Goal: Information Seeking & Learning: Compare options

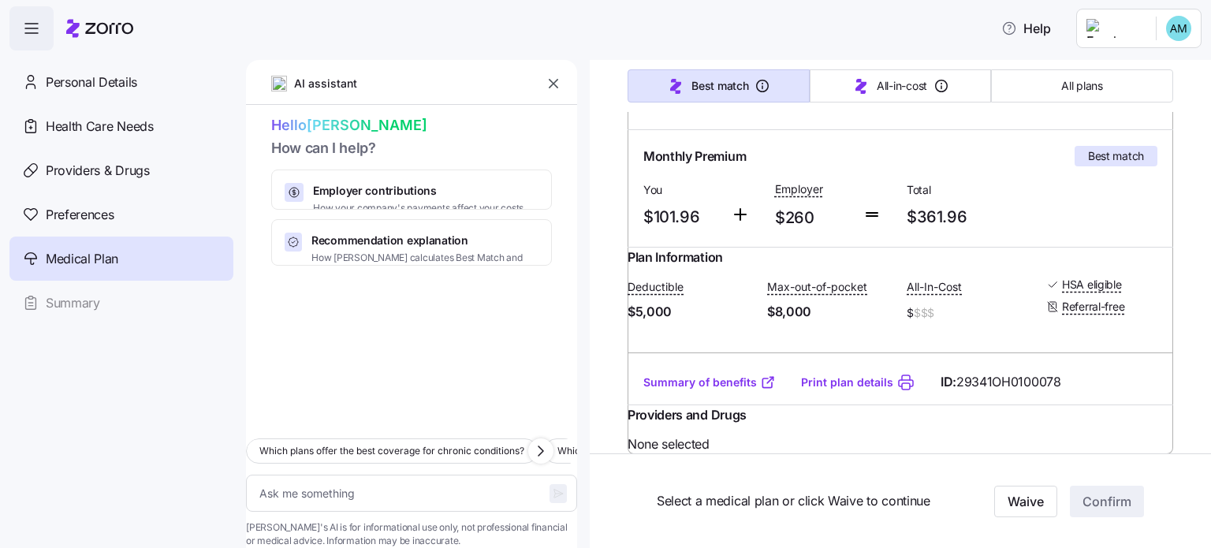
scroll to position [279, 0]
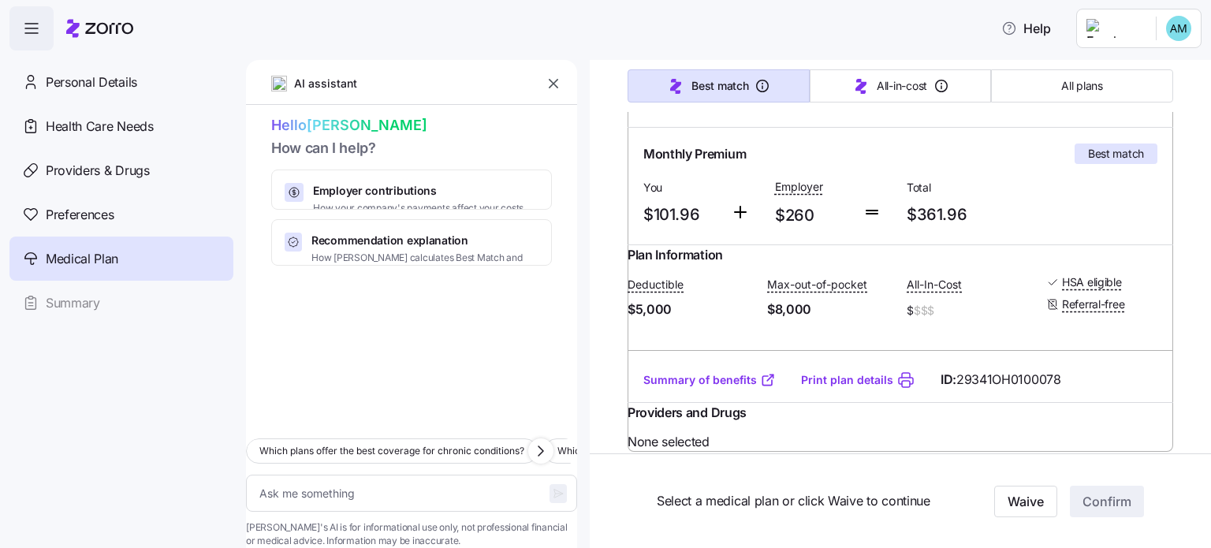
click at [704, 388] on link "Summary of benefits" at bounding box center [709, 380] width 132 height 16
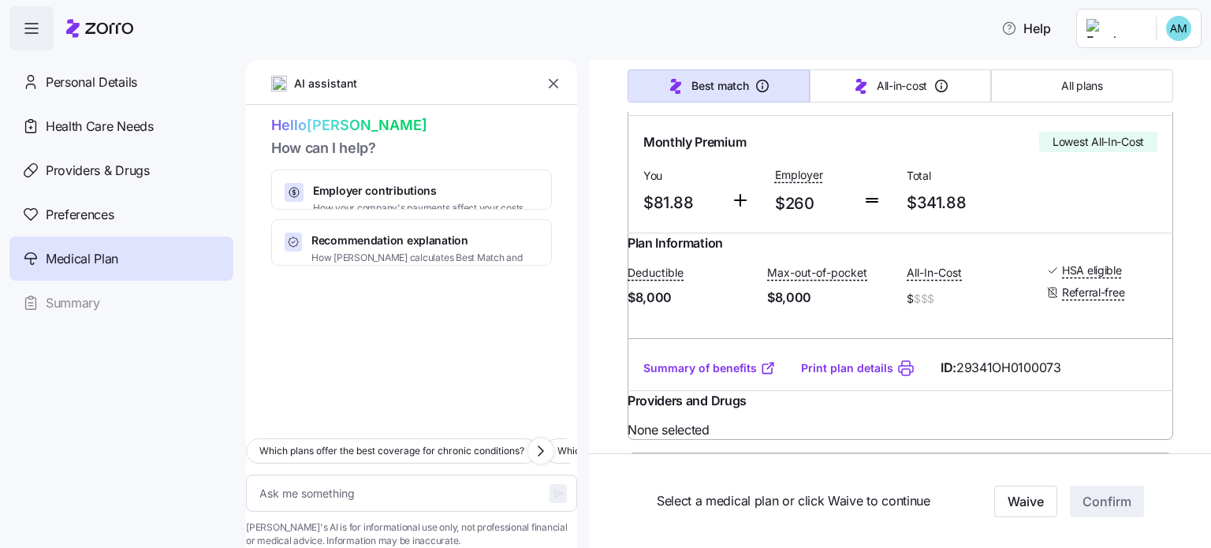
scroll to position [713, 0]
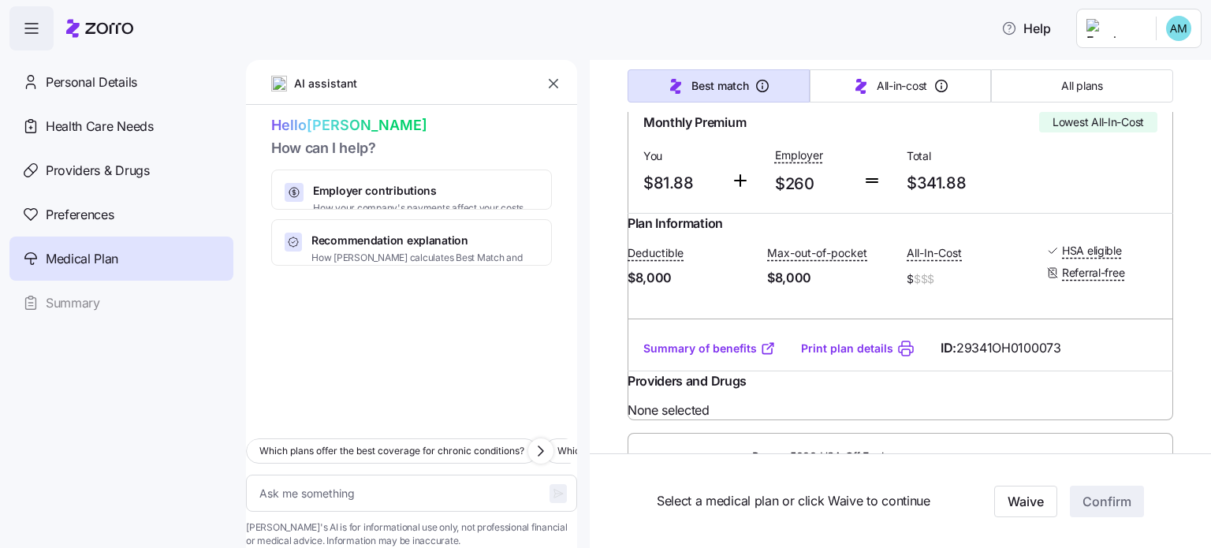
click at [717, 356] on link "Summary of benefits" at bounding box center [709, 348] width 132 height 16
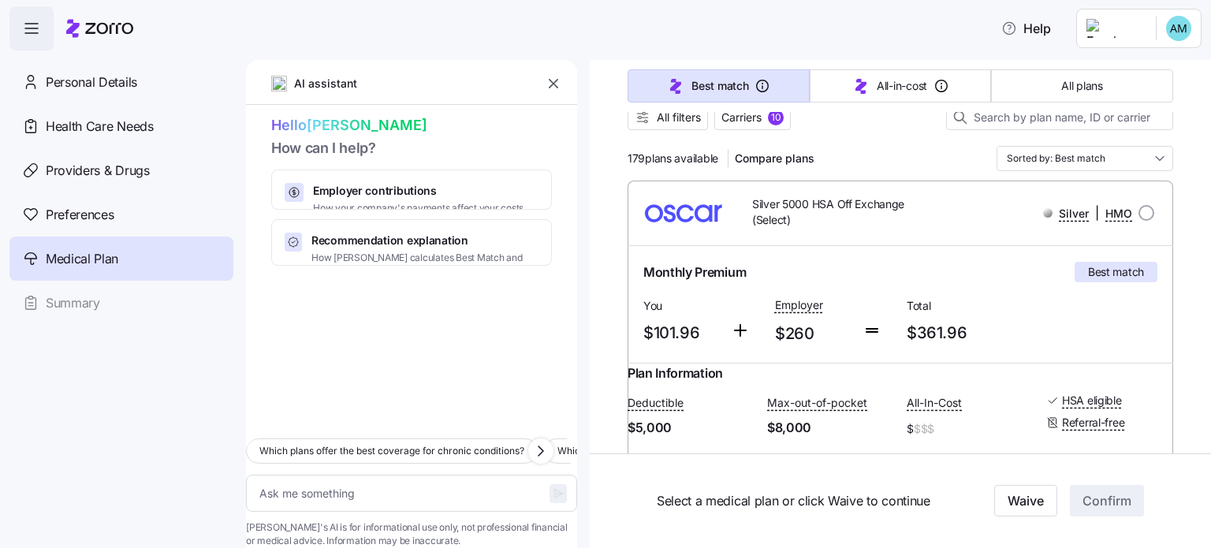
scroll to position [0, 0]
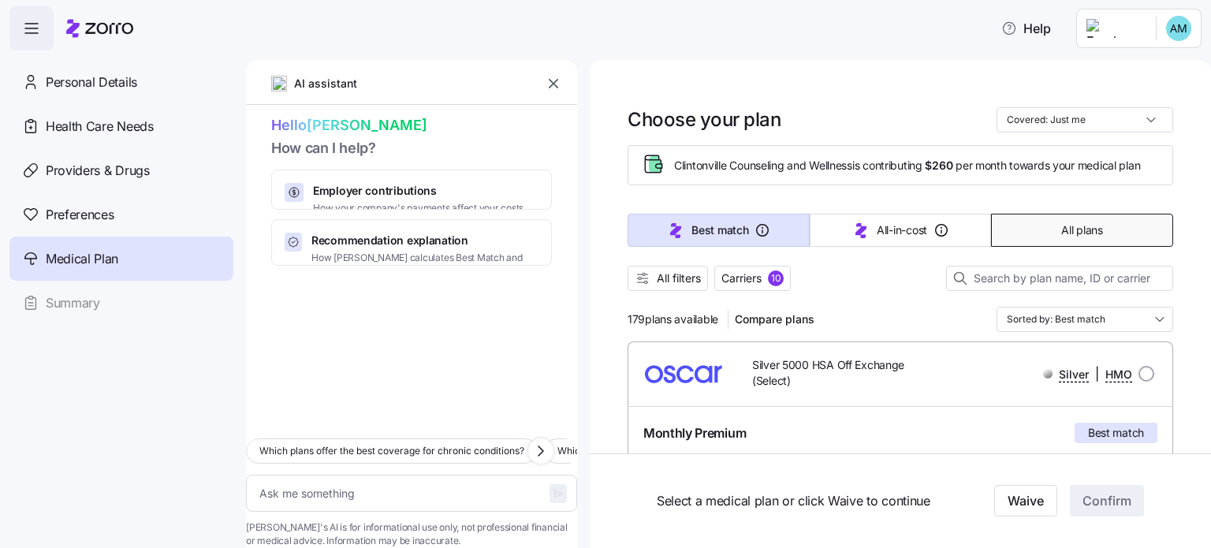
click at [1029, 229] on button "All plans" at bounding box center [1082, 230] width 182 height 33
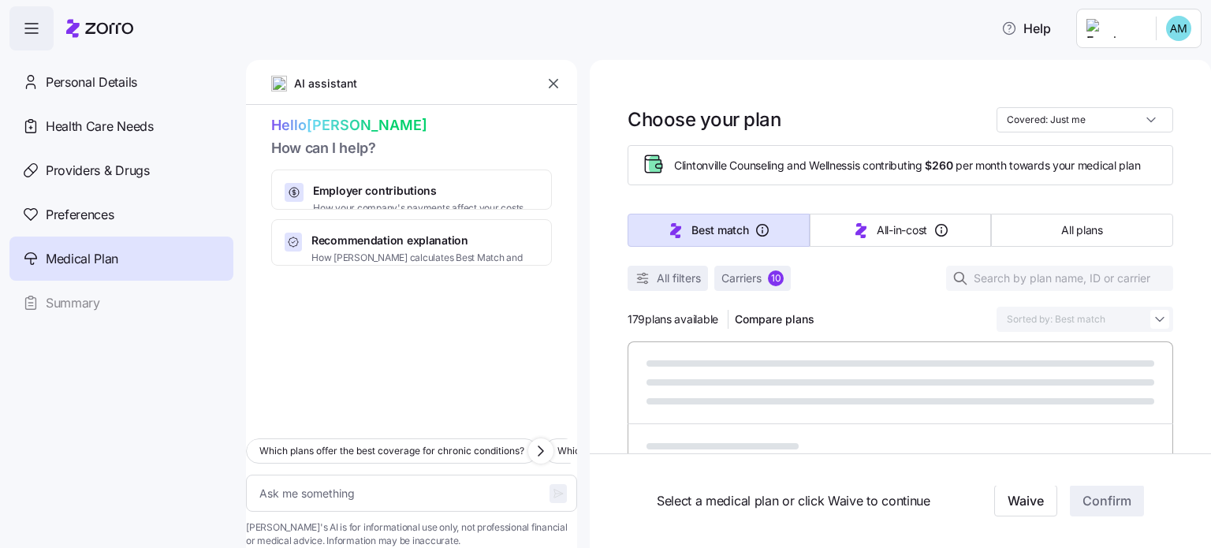
type textarea "x"
type input "Sorted by: Premium"
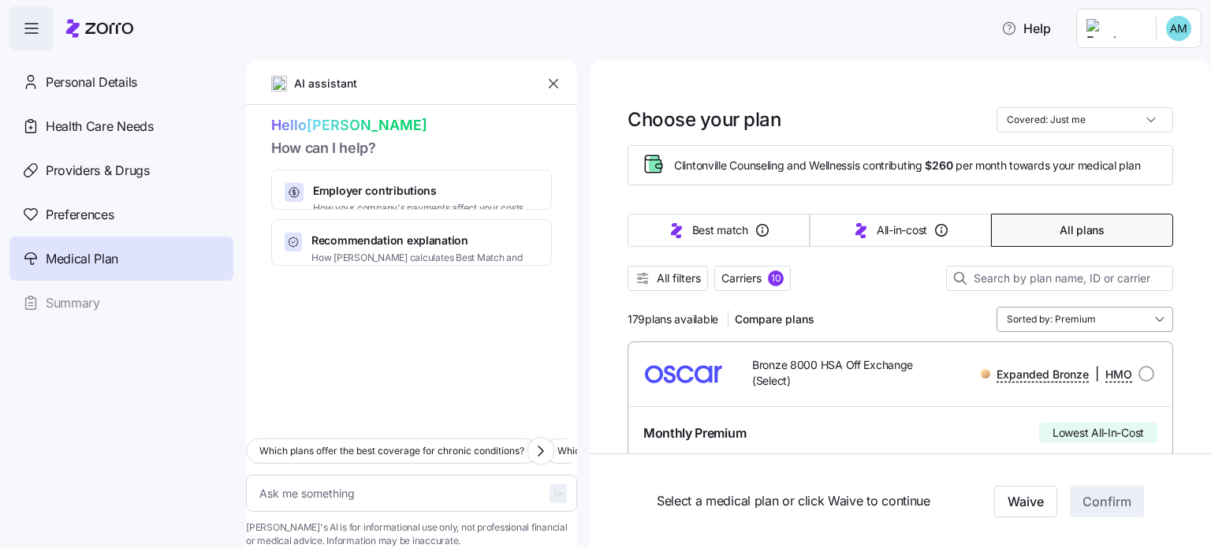
click at [1080, 327] on input "Sorted by: Premium" at bounding box center [1084, 319] width 177 height 25
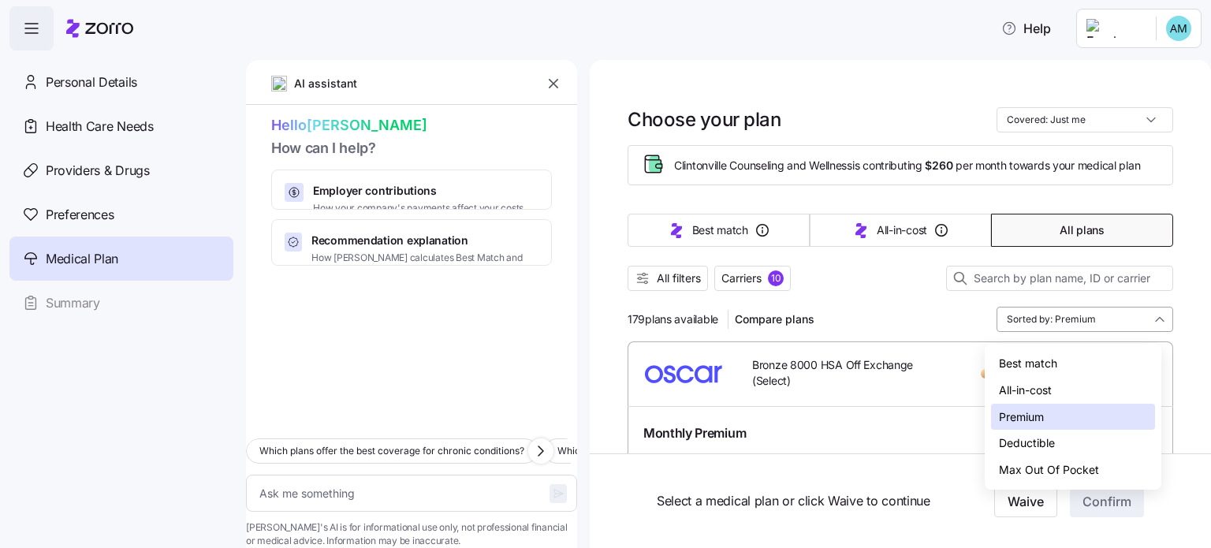
click at [1080, 327] on input "Sorted by: Premium" at bounding box center [1084, 319] width 177 height 25
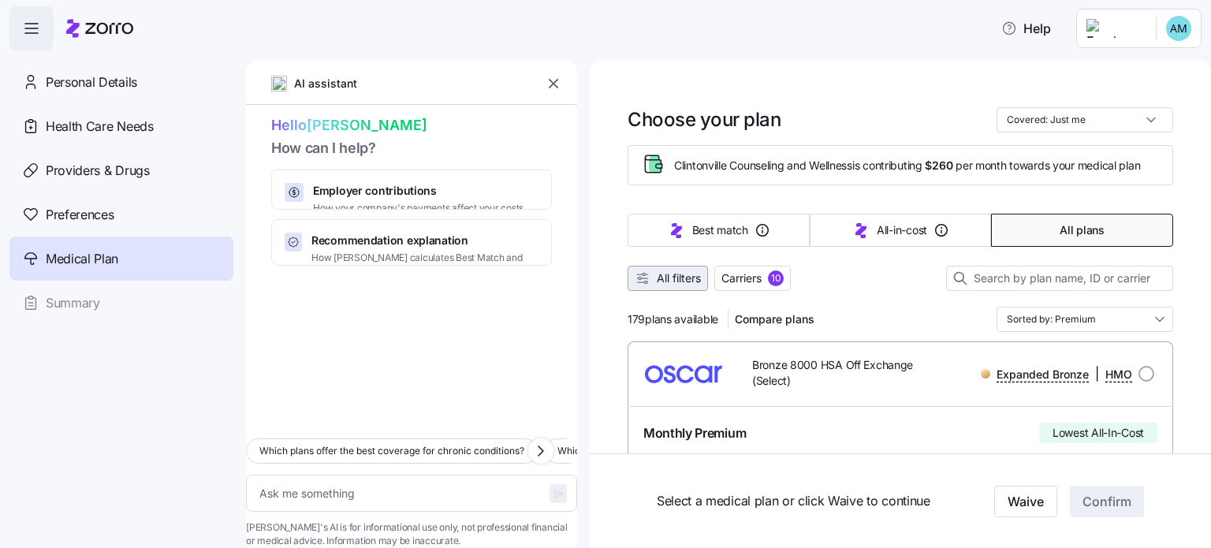
click at [675, 283] on span "All filters" at bounding box center [679, 278] width 44 height 16
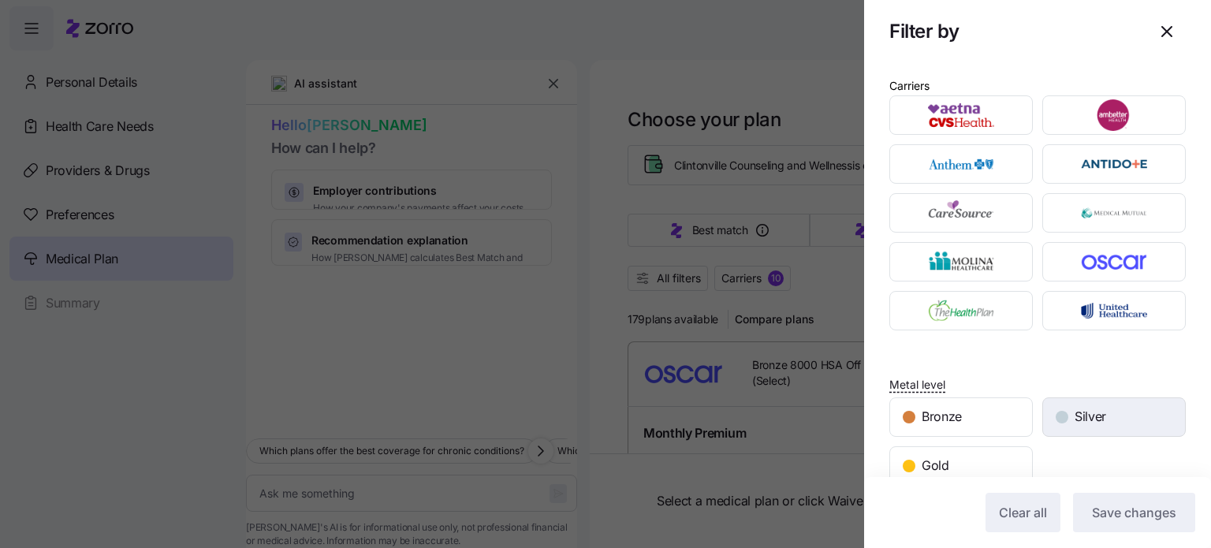
click at [1090, 425] on div "Silver" at bounding box center [1114, 417] width 142 height 38
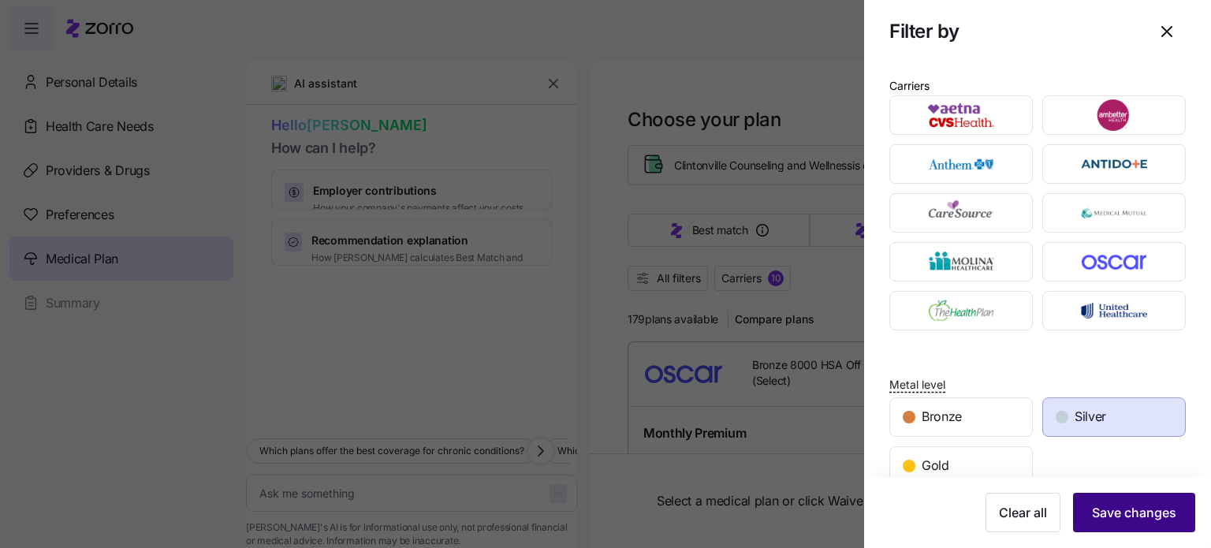
click at [1118, 513] on span "Save changes" at bounding box center [1134, 512] width 84 height 19
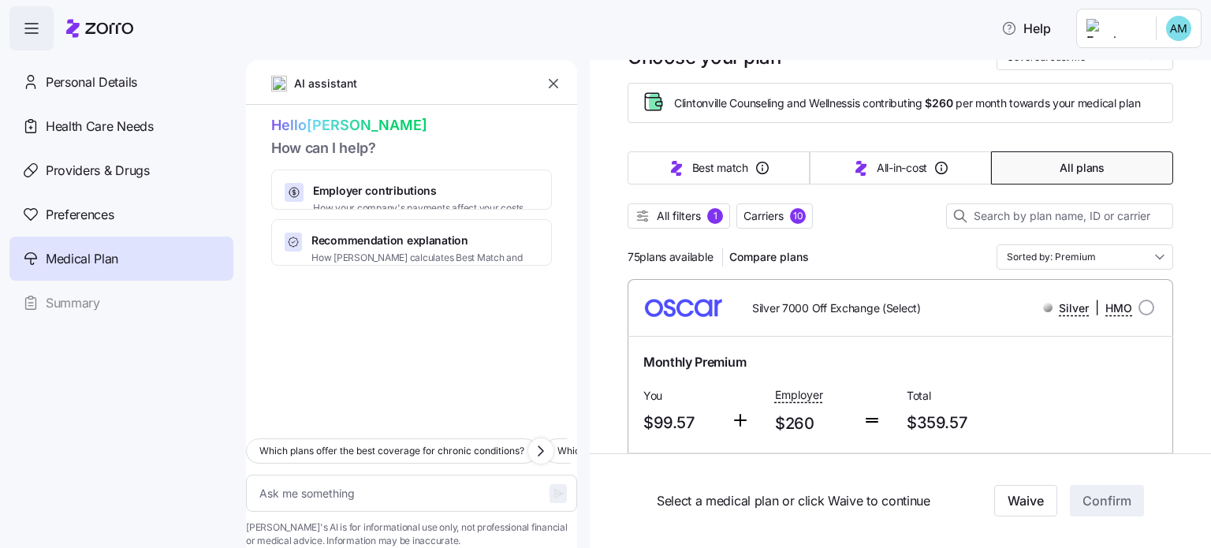
scroll to position [63, 0]
click at [1078, 258] on input "Sorted by: Premium" at bounding box center [1084, 256] width 177 height 25
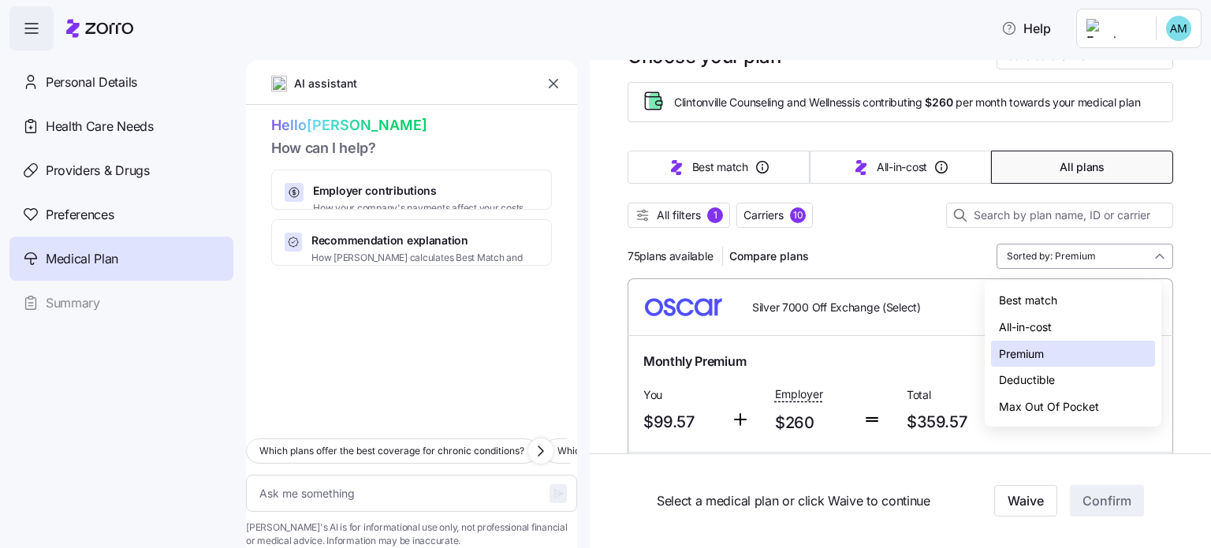
click at [1078, 258] on input "Sorted by: Premium" at bounding box center [1084, 256] width 177 height 25
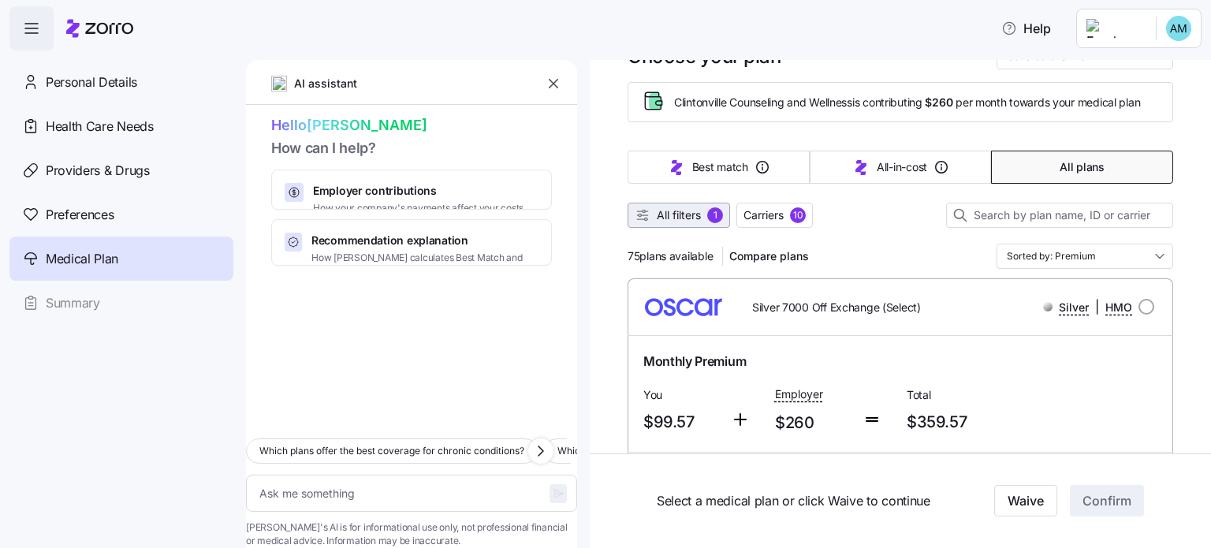
click at [697, 220] on span "All filters" at bounding box center [679, 215] width 44 height 16
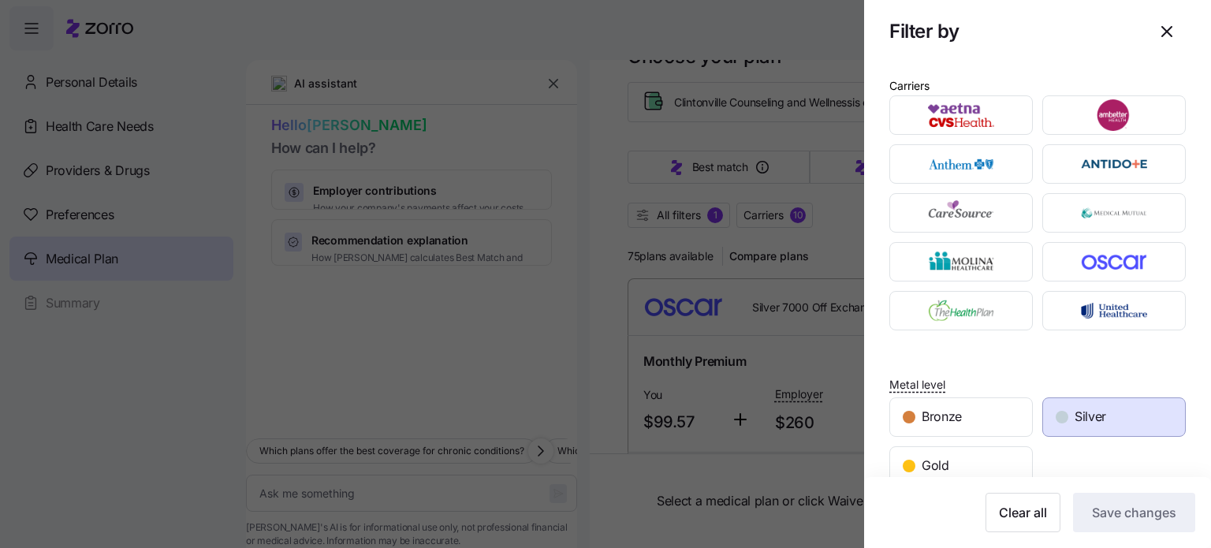
click at [1082, 419] on span "Silver" at bounding box center [1090, 417] width 32 height 20
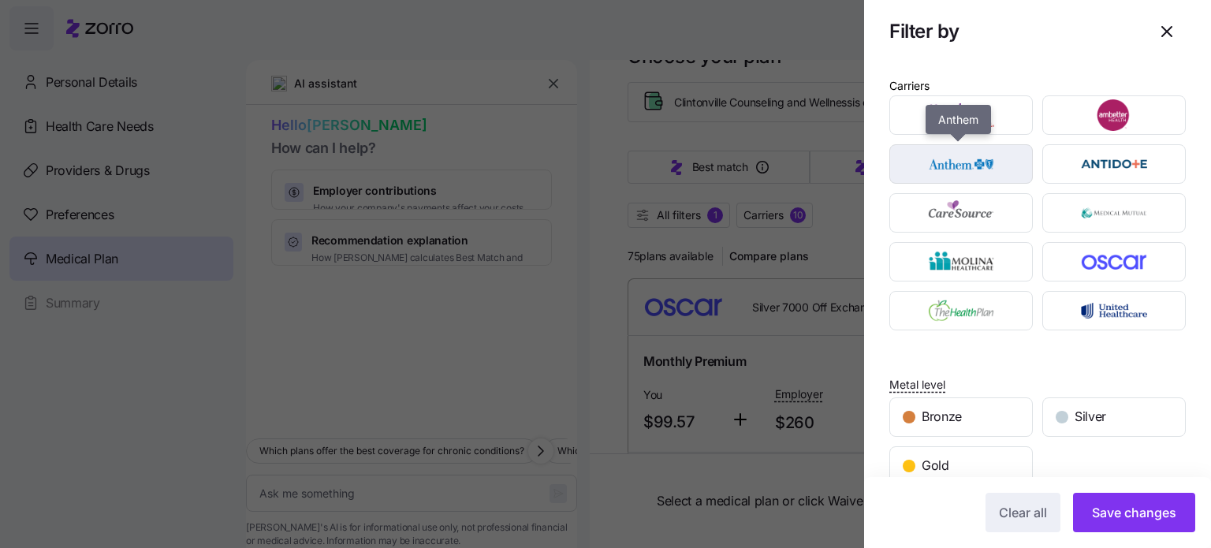
click at [980, 166] on img "button" at bounding box center [961, 164] width 116 height 32
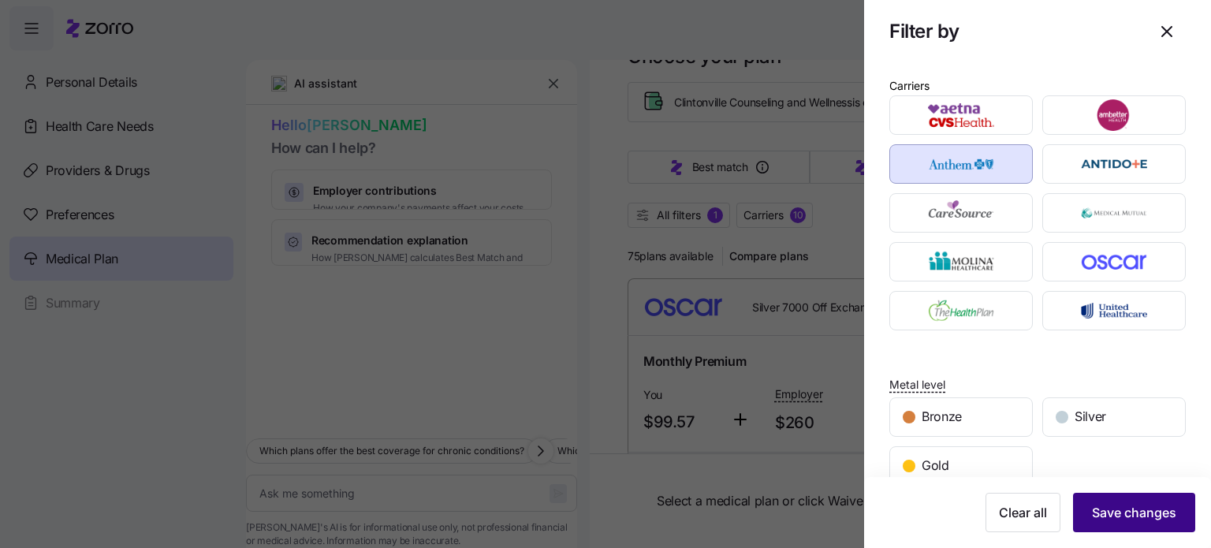
click at [1100, 504] on span "Save changes" at bounding box center [1134, 512] width 84 height 19
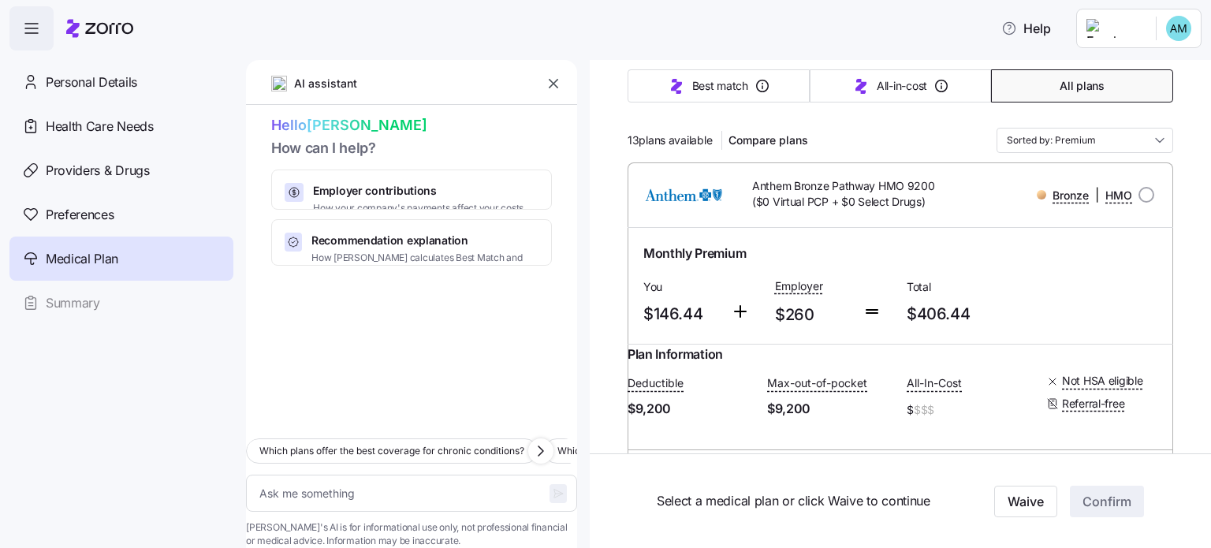
scroll to position [0, 0]
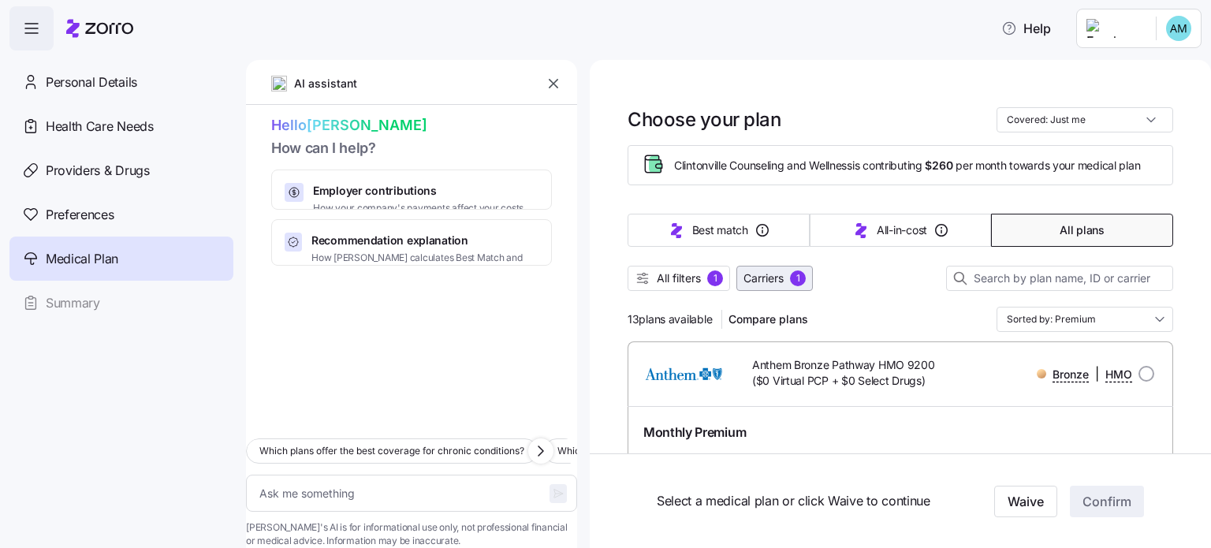
click at [755, 291] on button "Carriers 1" at bounding box center [774, 278] width 76 height 25
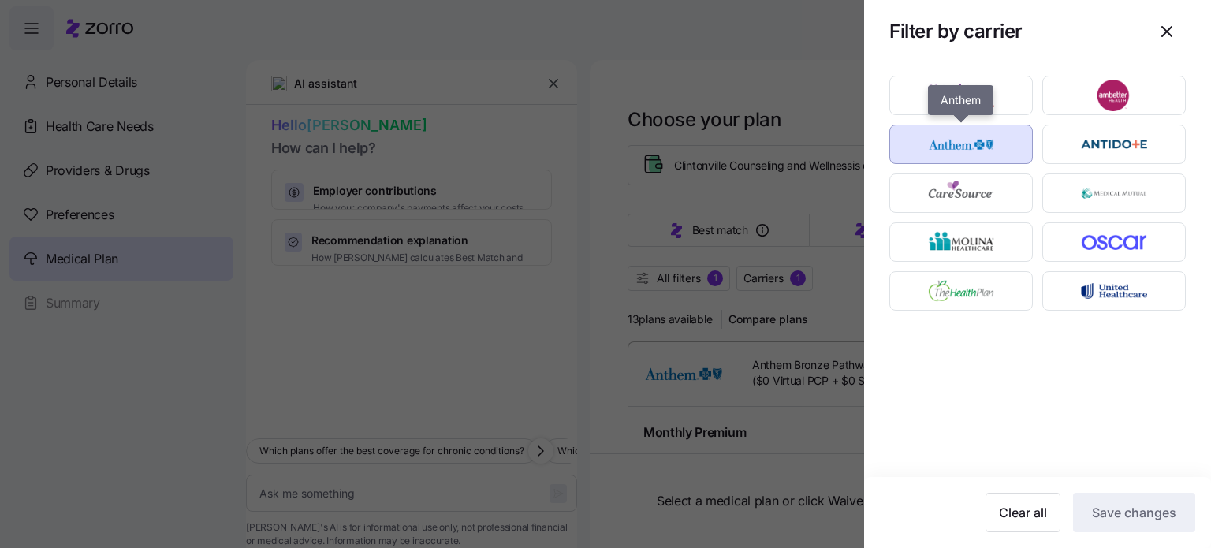
click at [984, 154] on img "button" at bounding box center [961, 144] width 116 height 32
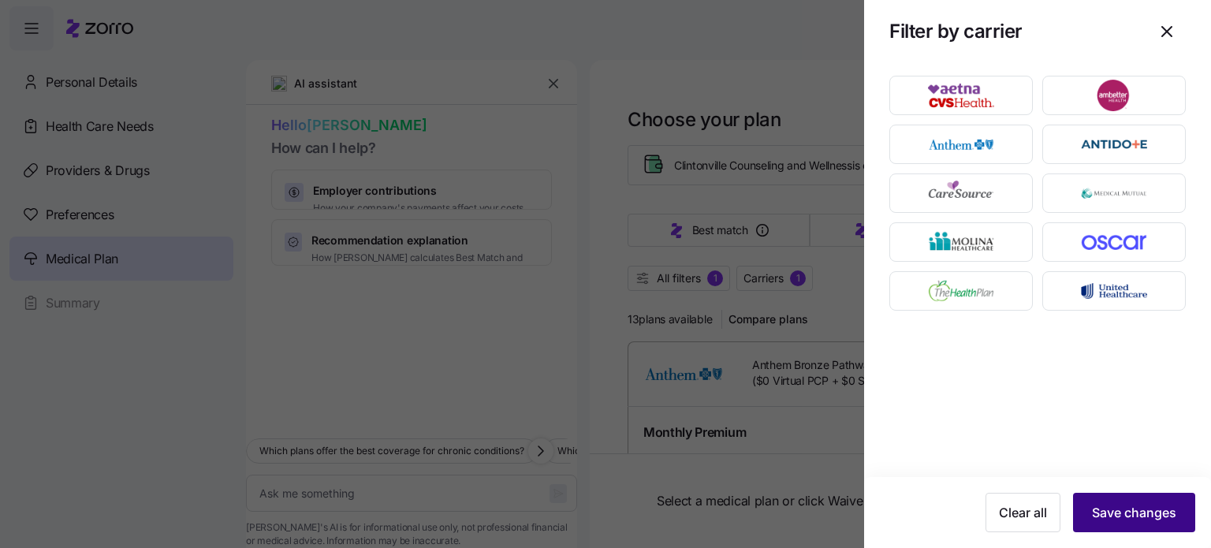
click at [1118, 518] on span "Save changes" at bounding box center [1134, 512] width 84 height 19
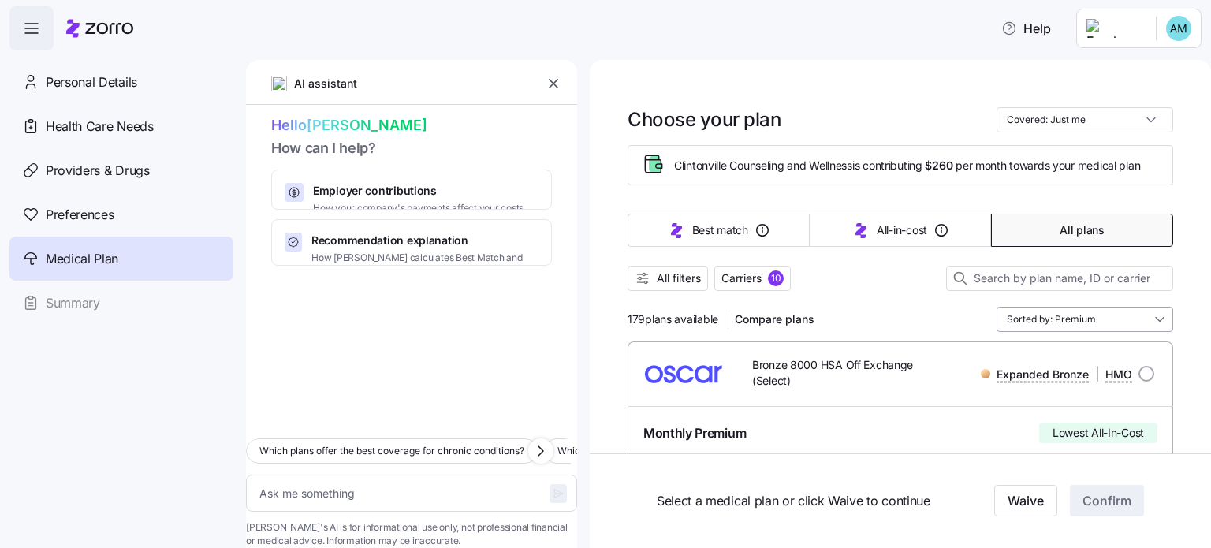
click at [1044, 326] on input "Sorted by: Premium" at bounding box center [1084, 319] width 177 height 25
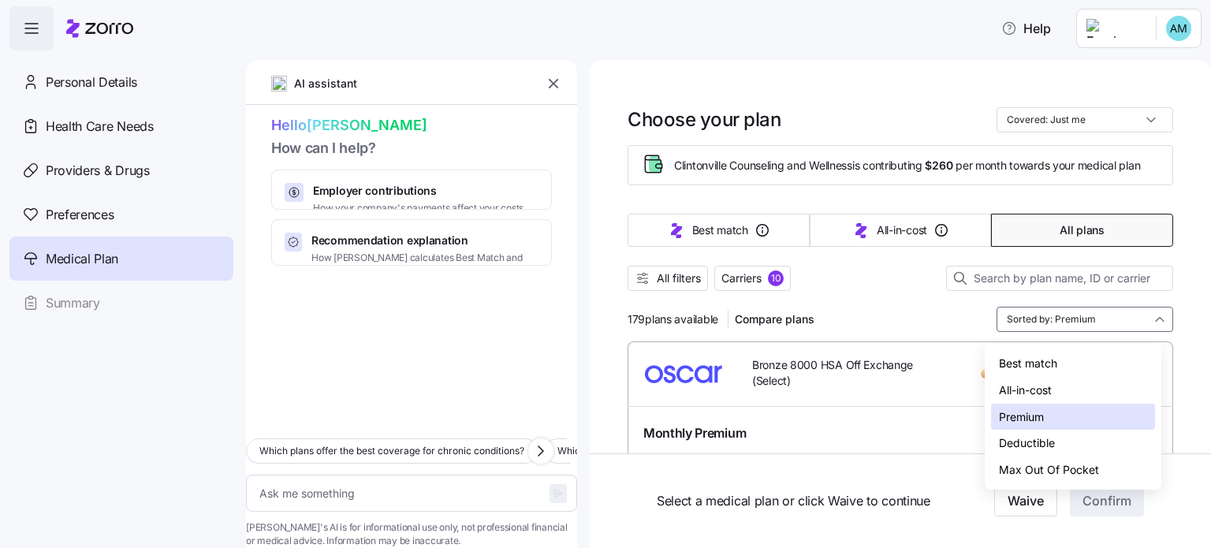
click at [1028, 447] on div "Deductible" at bounding box center [1073, 443] width 164 height 27
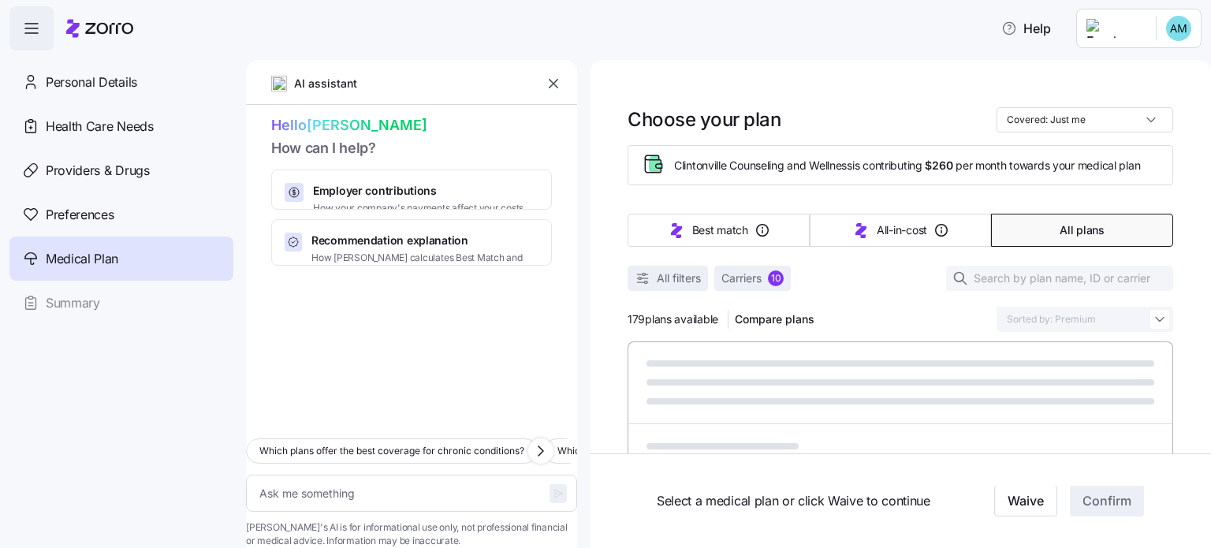
type textarea "x"
type input "Sorted by: Deductible"
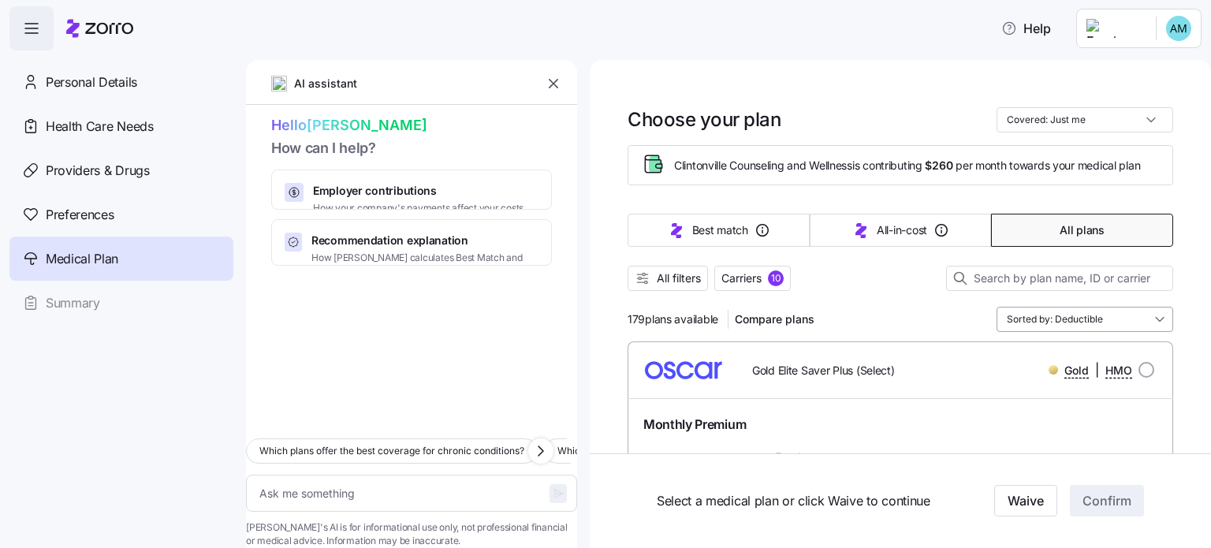
click at [1018, 321] on input "Sorted by: Deductible" at bounding box center [1084, 319] width 177 height 25
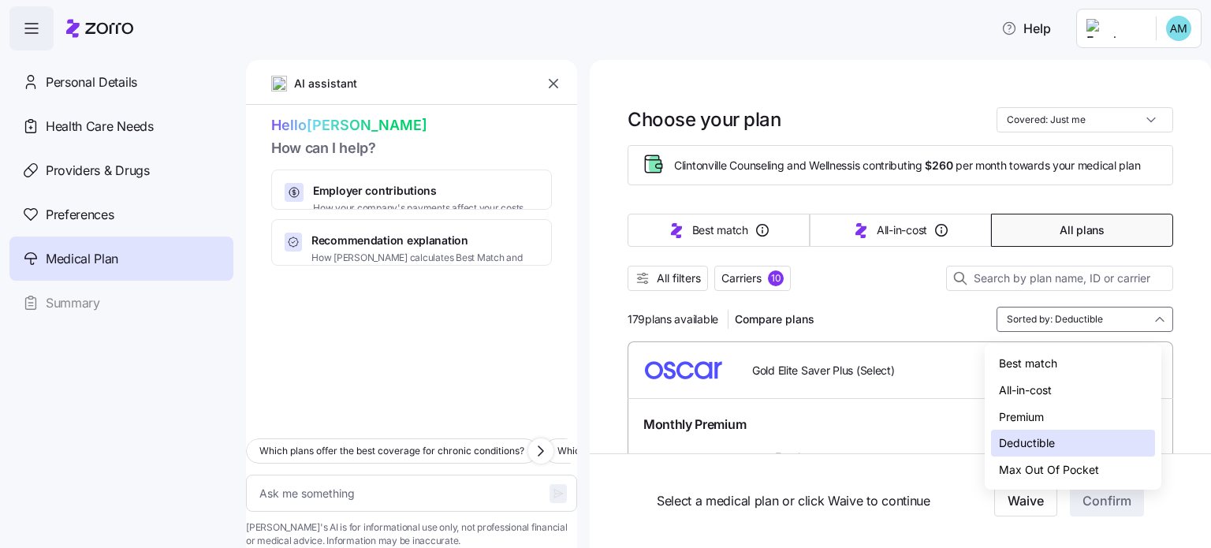
click at [1029, 362] on div "Best match" at bounding box center [1073, 363] width 164 height 27
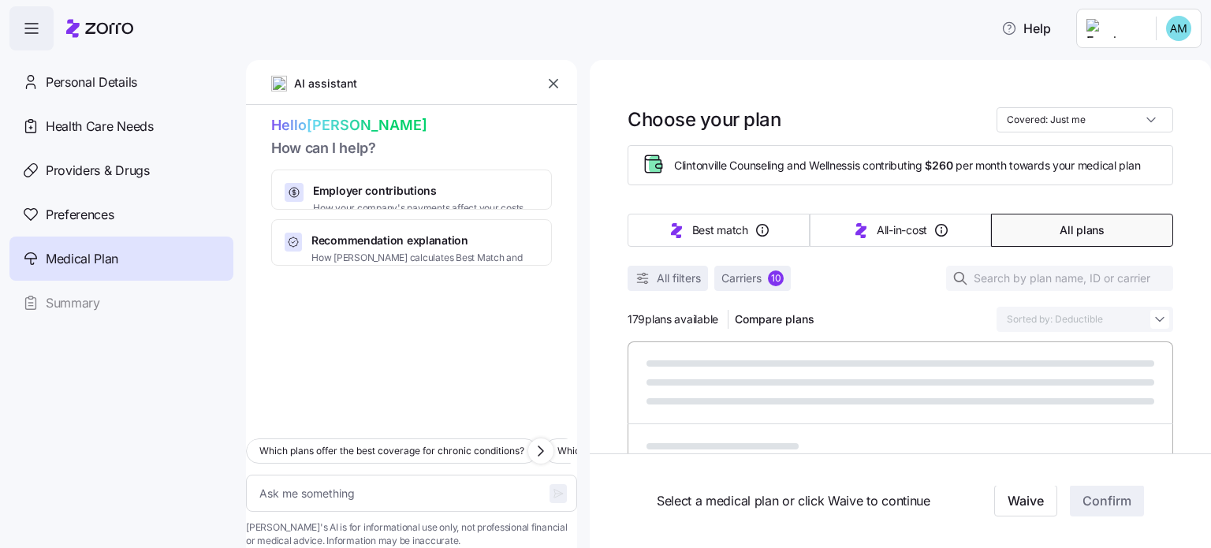
type textarea "x"
type input "Sorted by: Best match"
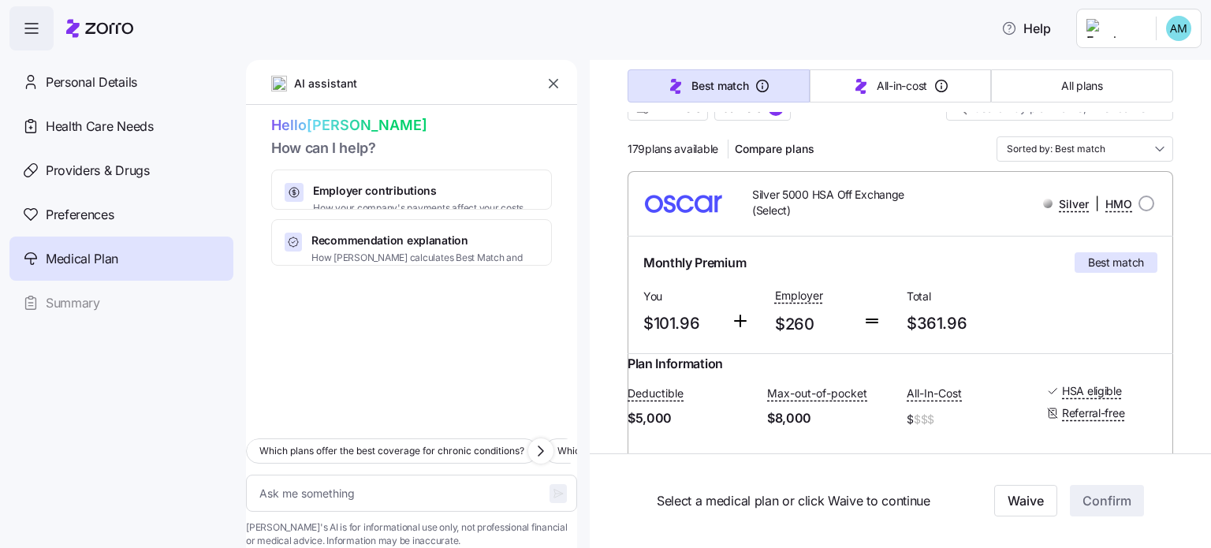
scroll to position [166, 0]
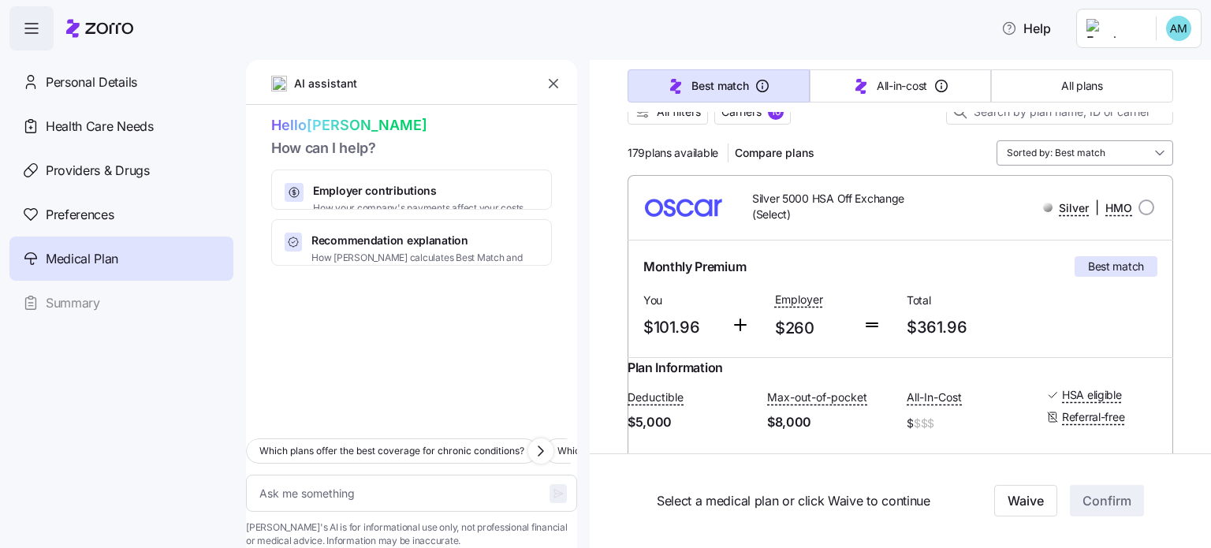
click at [1028, 164] on input "Sorted by: Best match" at bounding box center [1084, 152] width 177 height 25
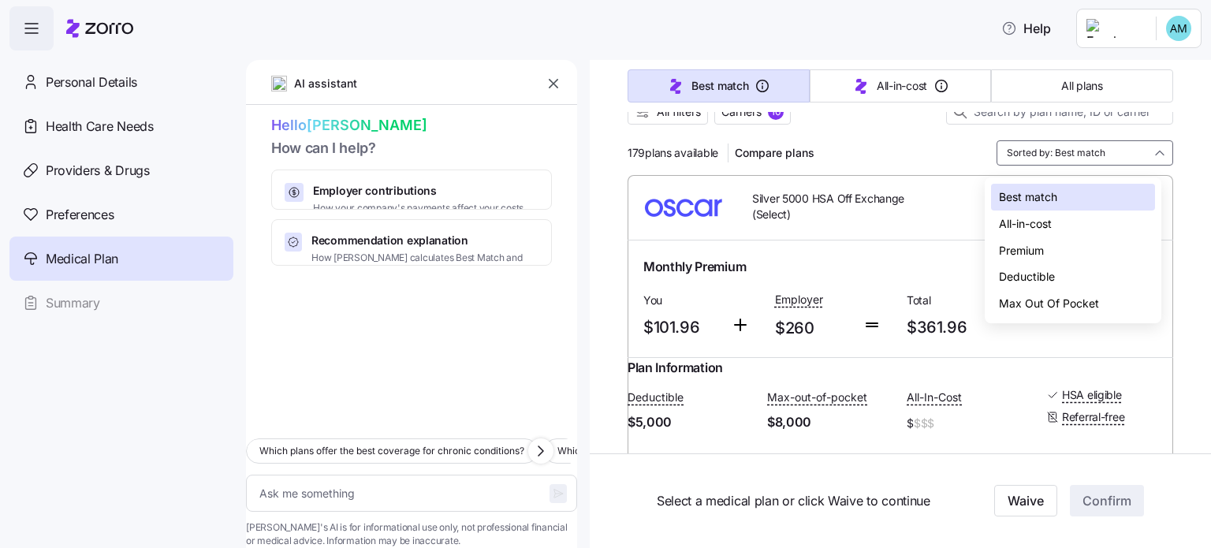
click at [1022, 247] on div "Premium" at bounding box center [1073, 250] width 164 height 27
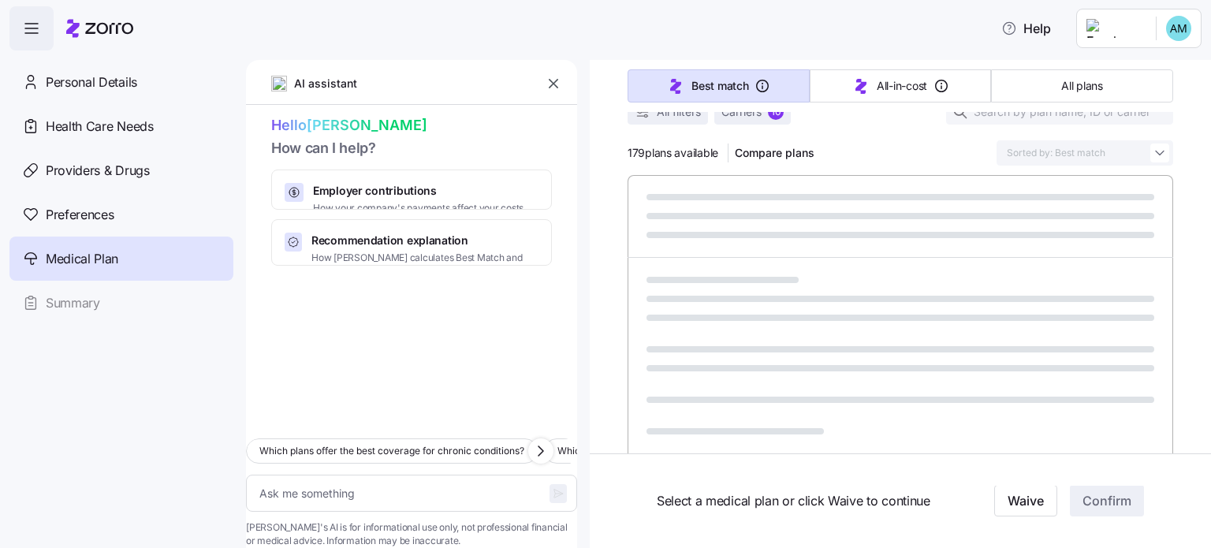
type textarea "x"
type input "Sorted by: Premium"
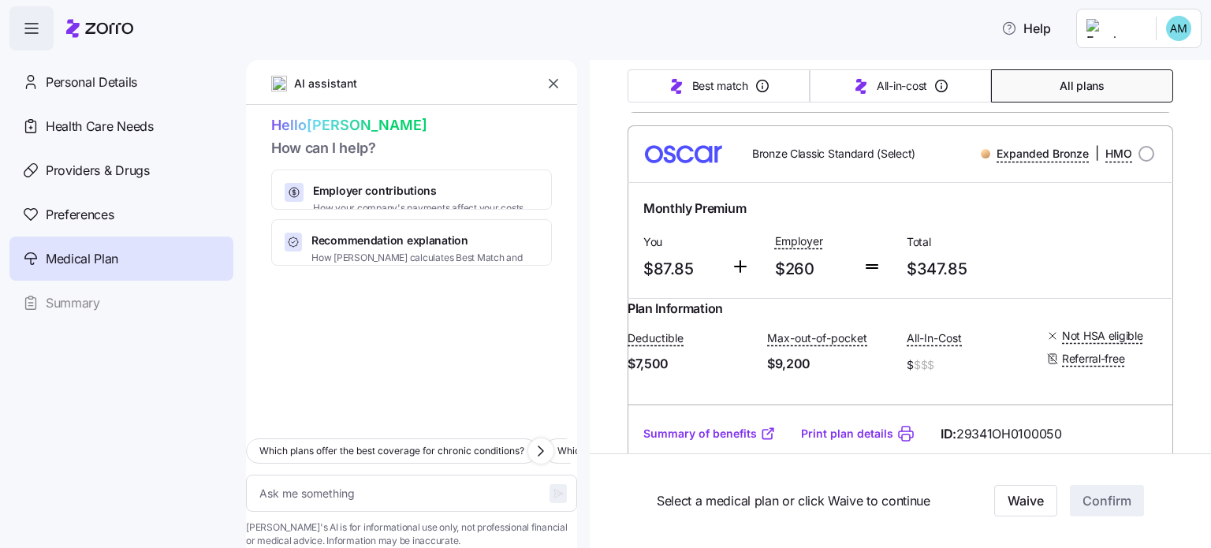
scroll to position [0, 0]
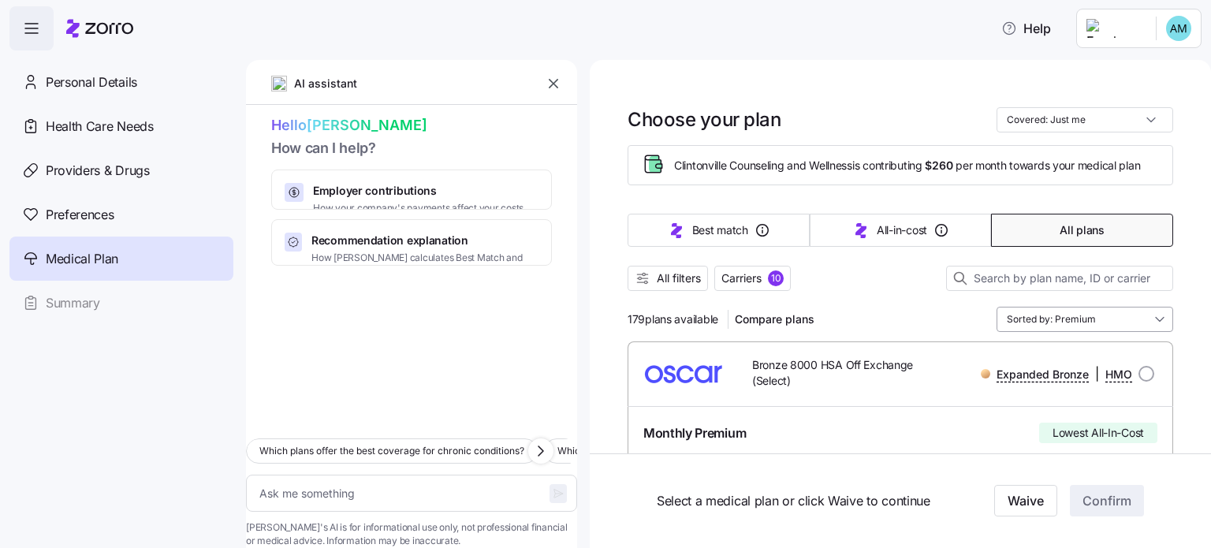
click at [1021, 321] on input "Sorted by: Premium" at bounding box center [1084, 319] width 177 height 25
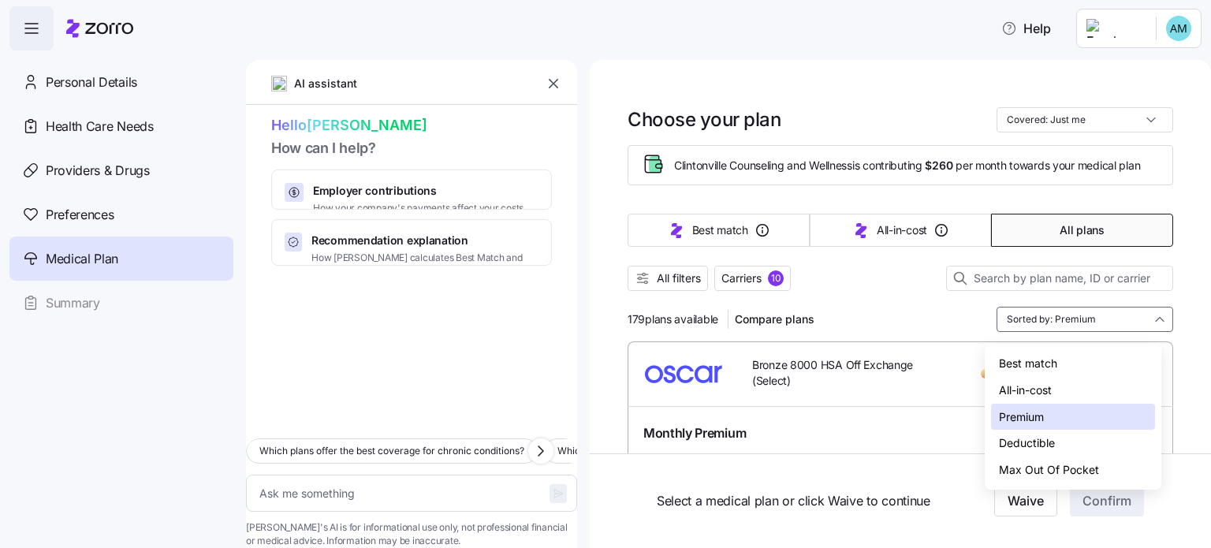
click at [1027, 439] on div "Deductible" at bounding box center [1073, 443] width 164 height 27
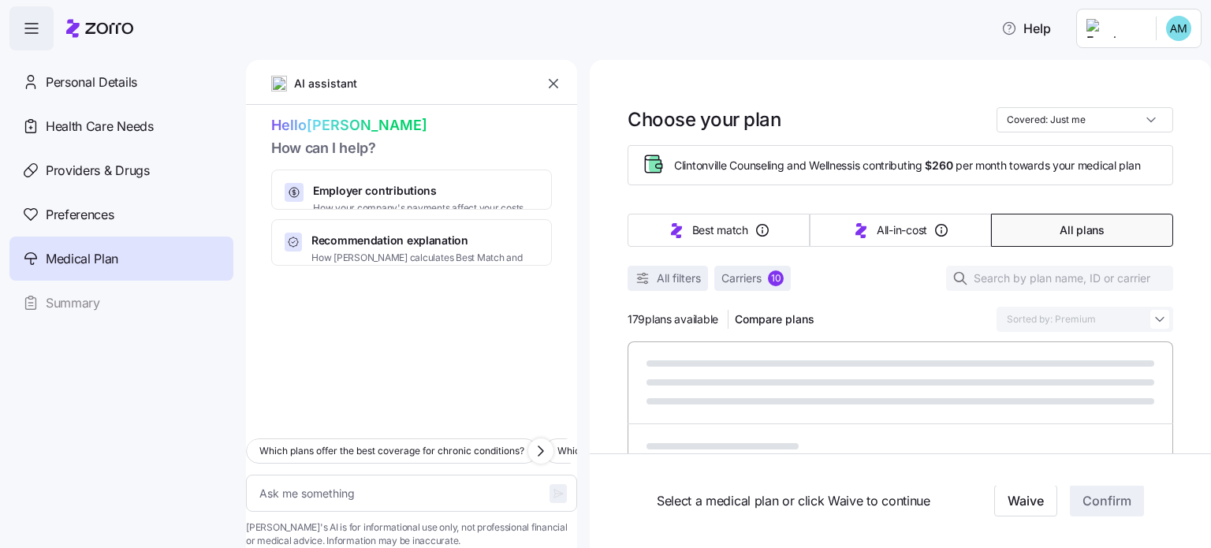
type textarea "x"
type input "Sorted by: Deductible"
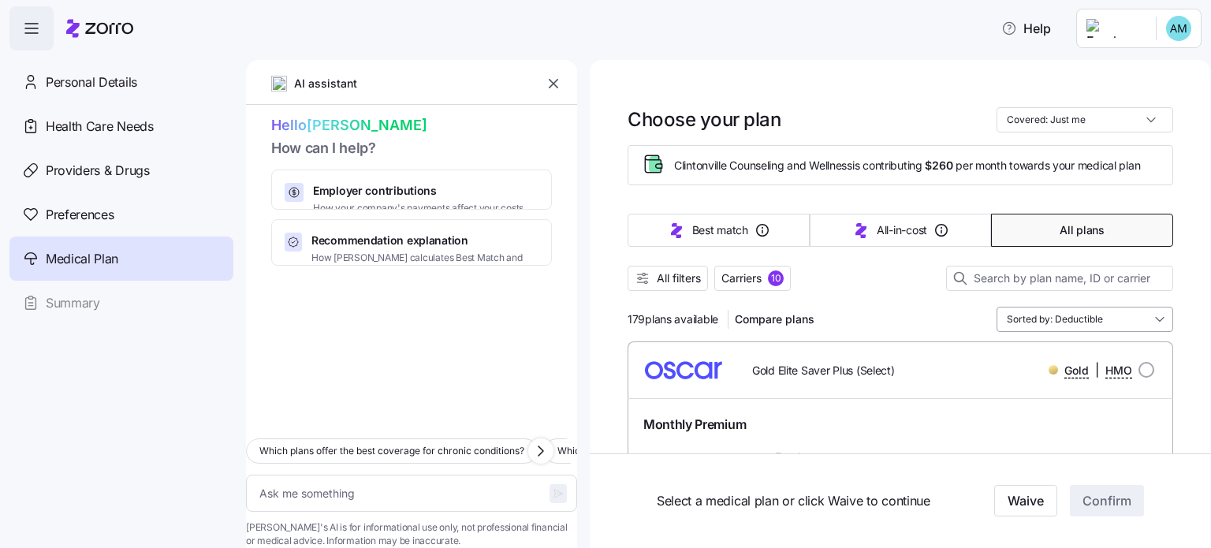
click at [1033, 331] on input "Sorted by: Deductible" at bounding box center [1084, 319] width 177 height 25
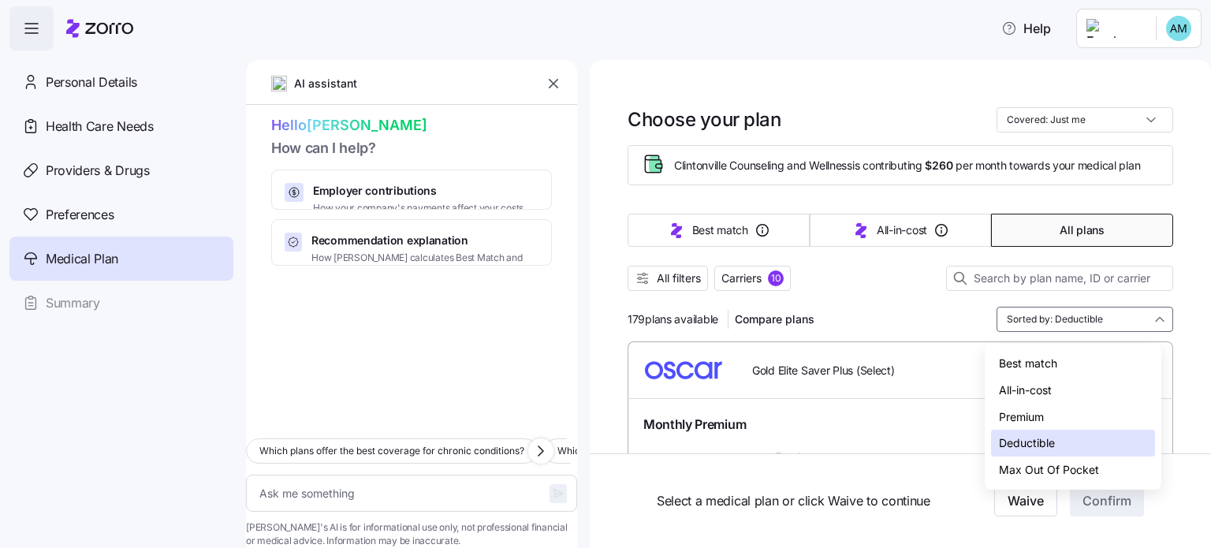
click at [1023, 356] on div "Best match" at bounding box center [1073, 363] width 164 height 27
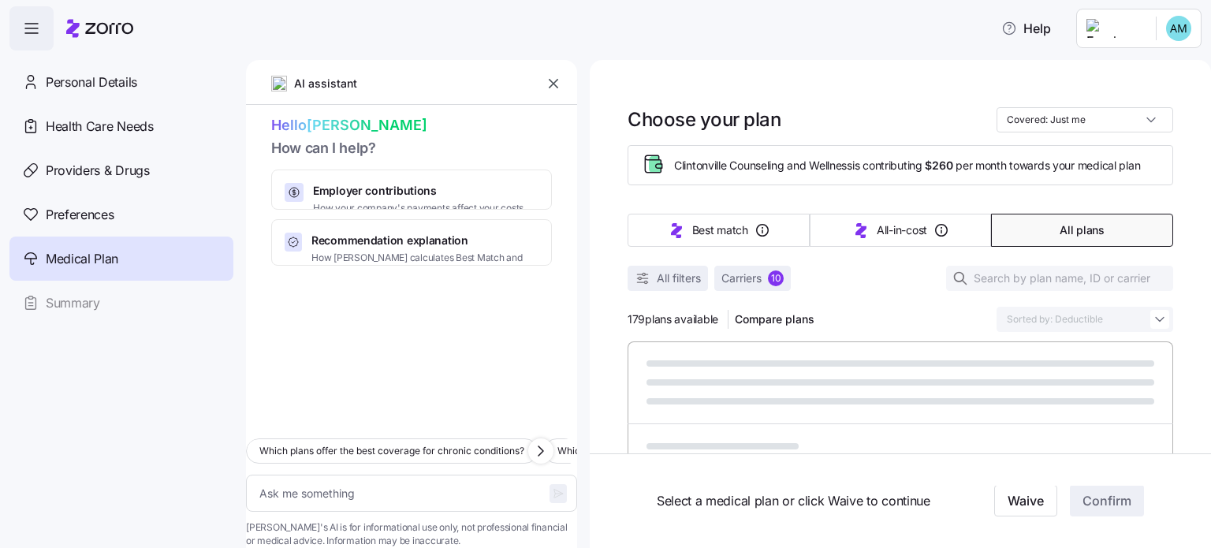
type textarea "x"
type input "Sorted by: Best match"
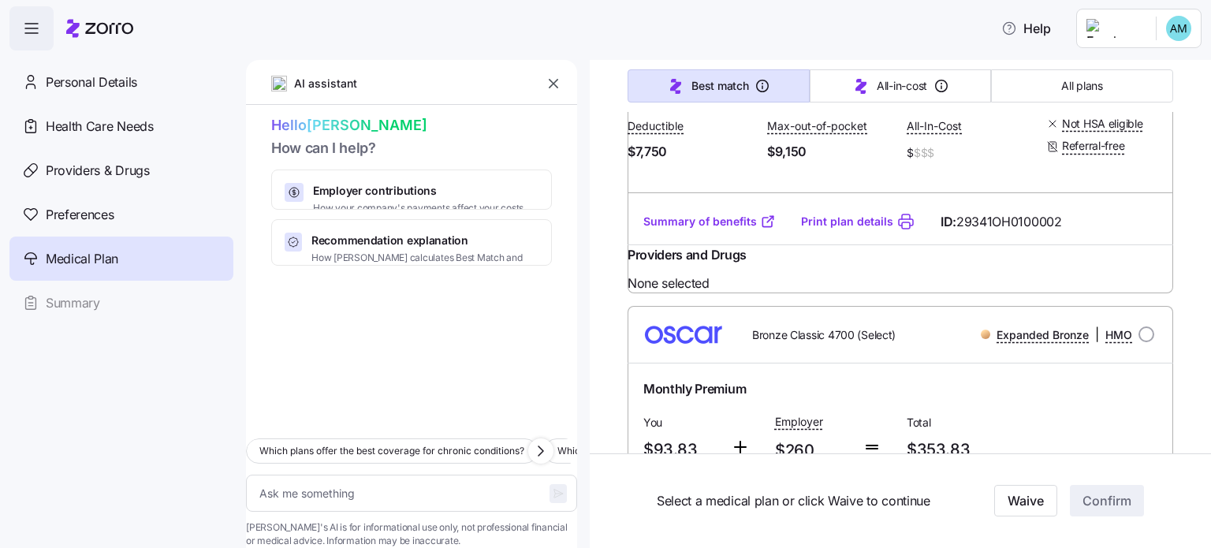
scroll to position [2433, 0]
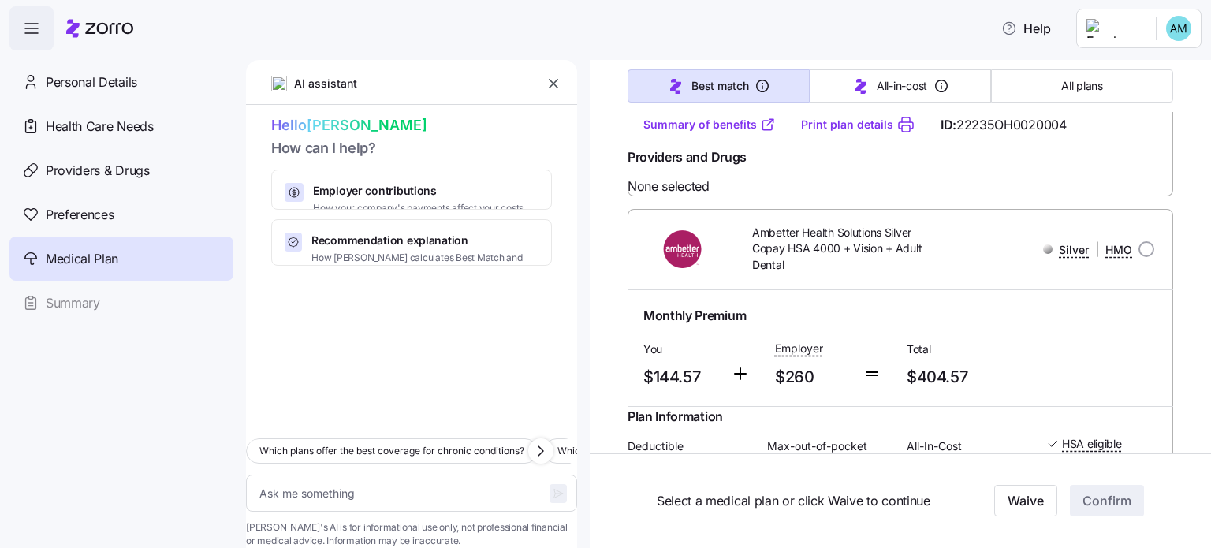
type textarea "x"
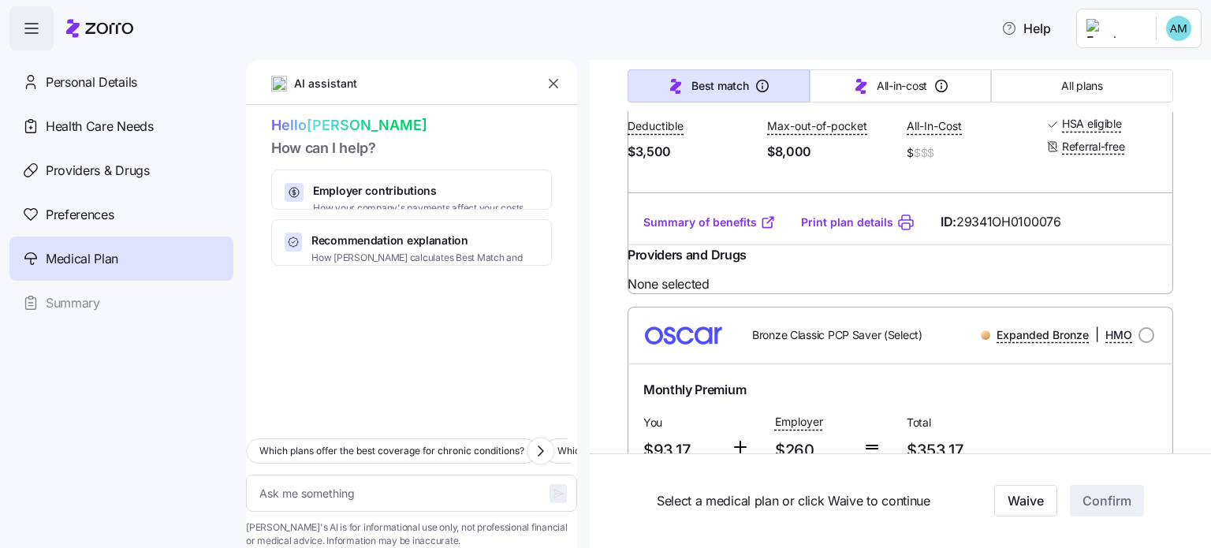
scroll to position [2059, 0]
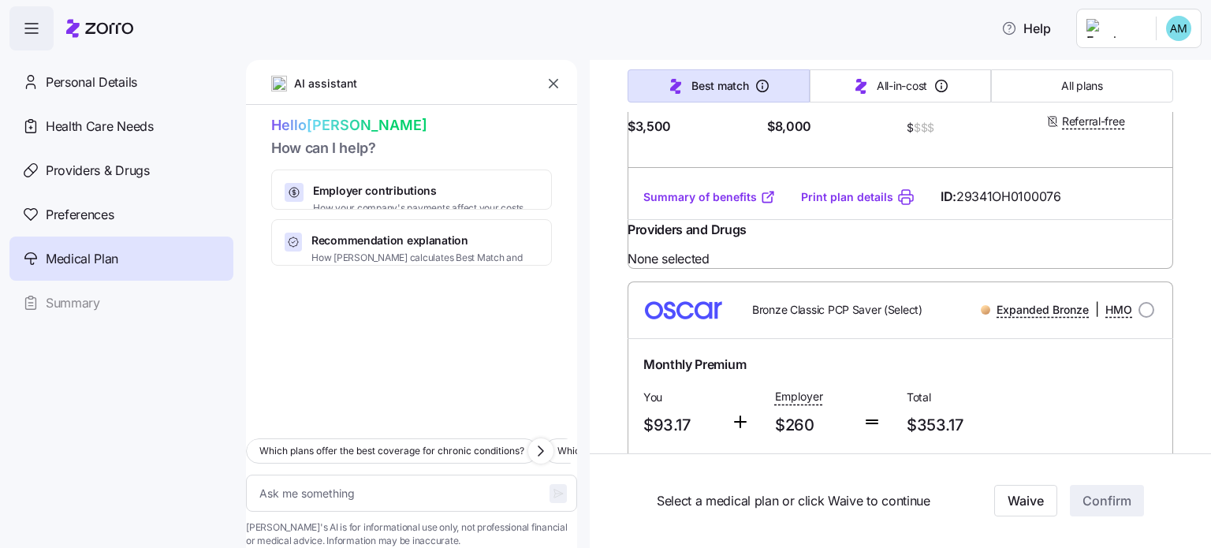
click at [703, 205] on link "Summary of benefits" at bounding box center [709, 197] width 132 height 16
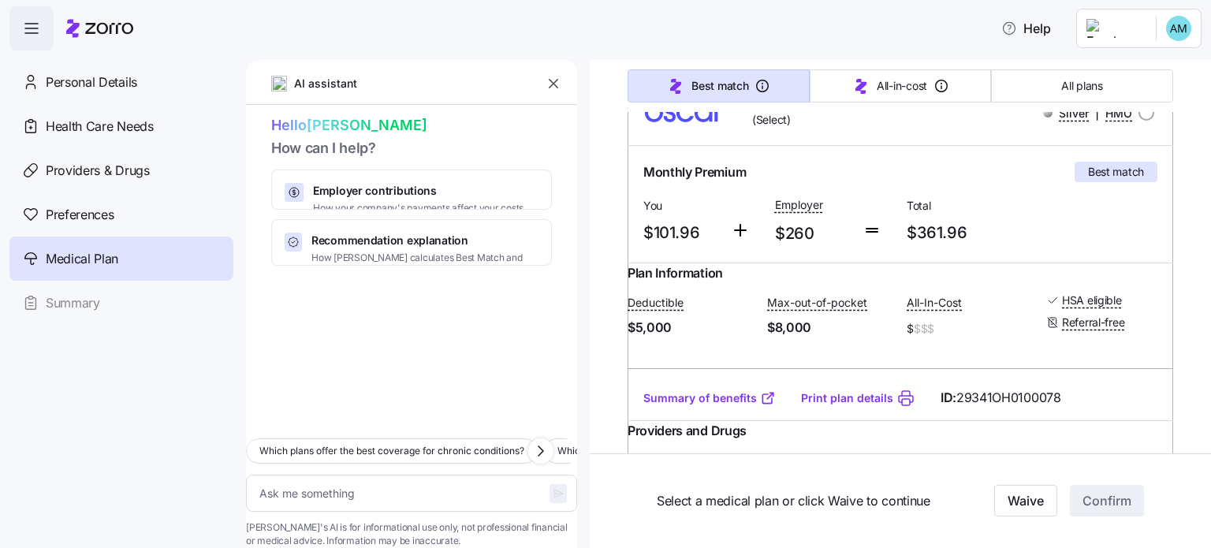
scroll to position [295, 0]
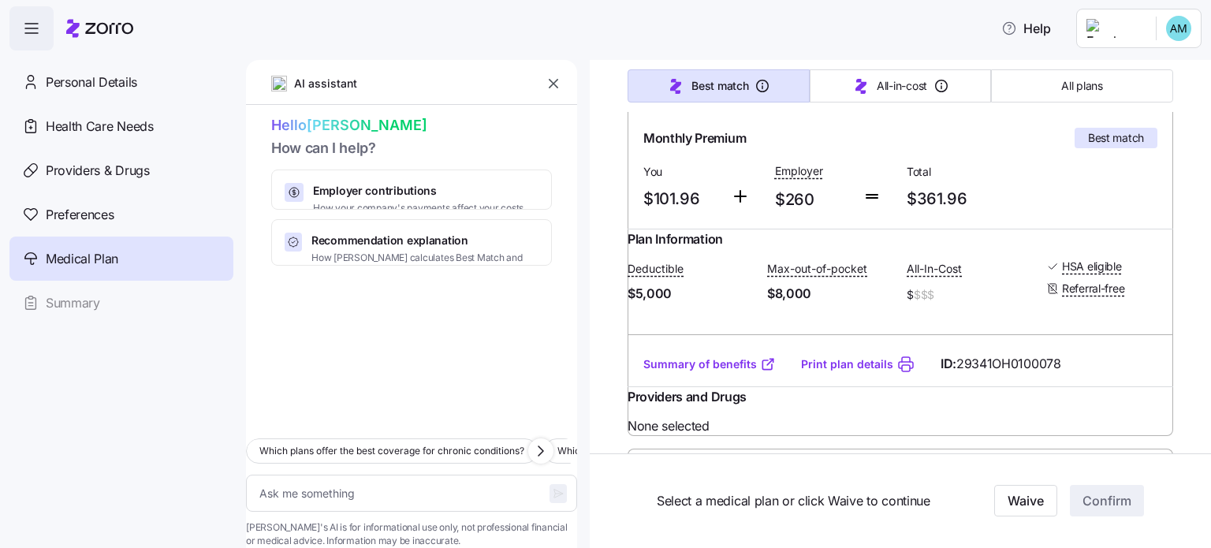
click at [707, 372] on link "Summary of benefits" at bounding box center [709, 364] width 132 height 16
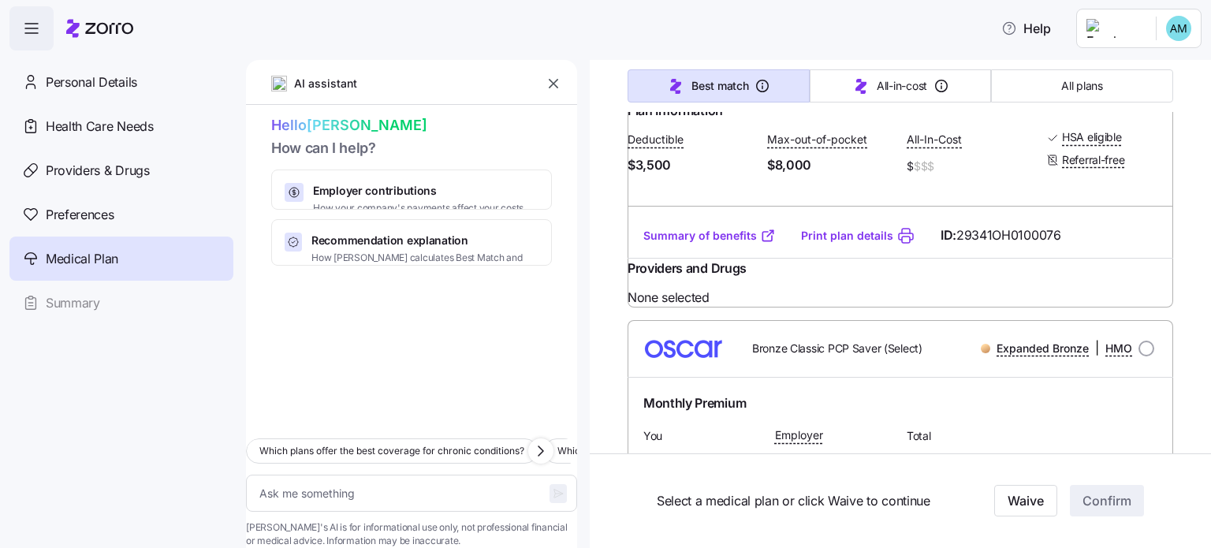
scroll to position [2045, 0]
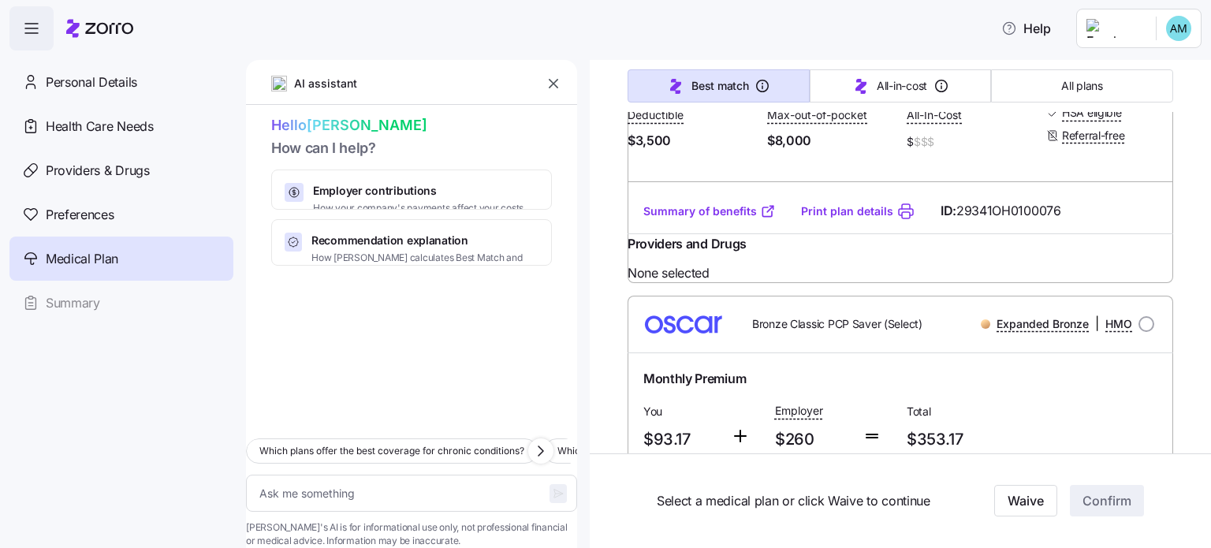
click at [705, 219] on link "Summary of benefits" at bounding box center [709, 211] width 132 height 16
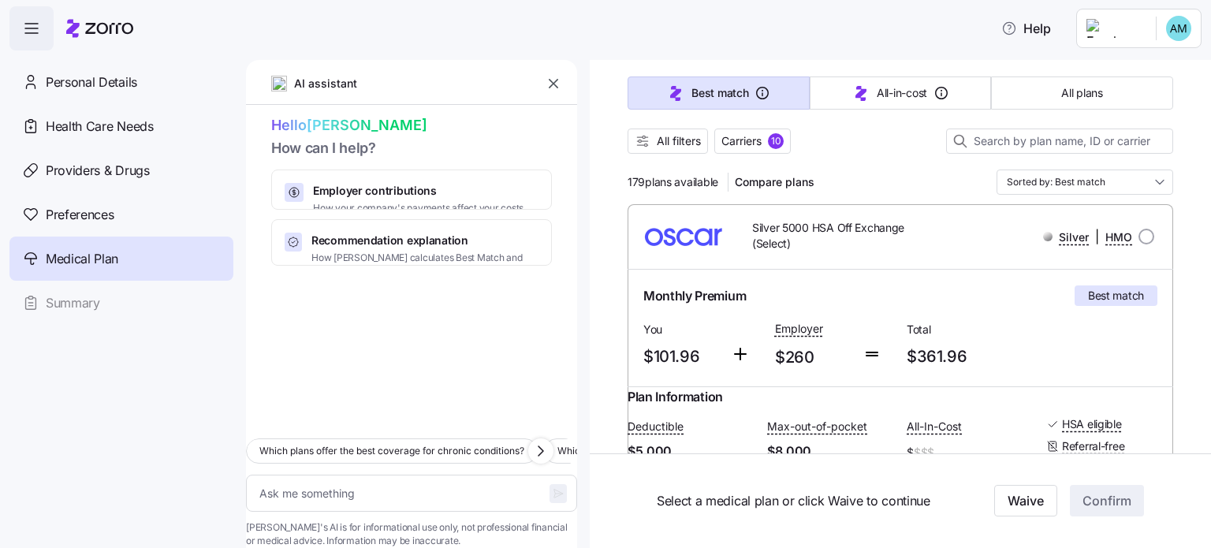
scroll to position [160, 0]
